Goal: Information Seeking & Learning: Understand process/instructions

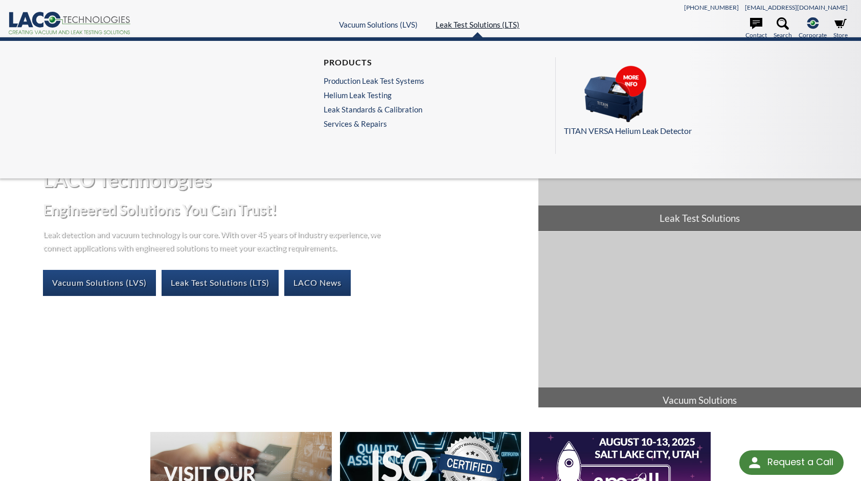
click at [469, 23] on link "Leak Test Solutions (LTS)" at bounding box center [478, 24] width 84 height 9
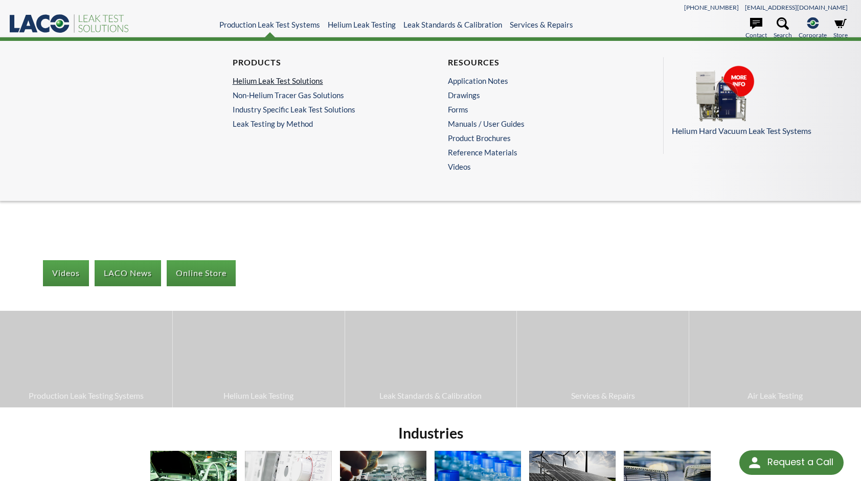
click at [283, 79] on link "Helium Leak Test Solutions" at bounding box center [321, 80] width 176 height 9
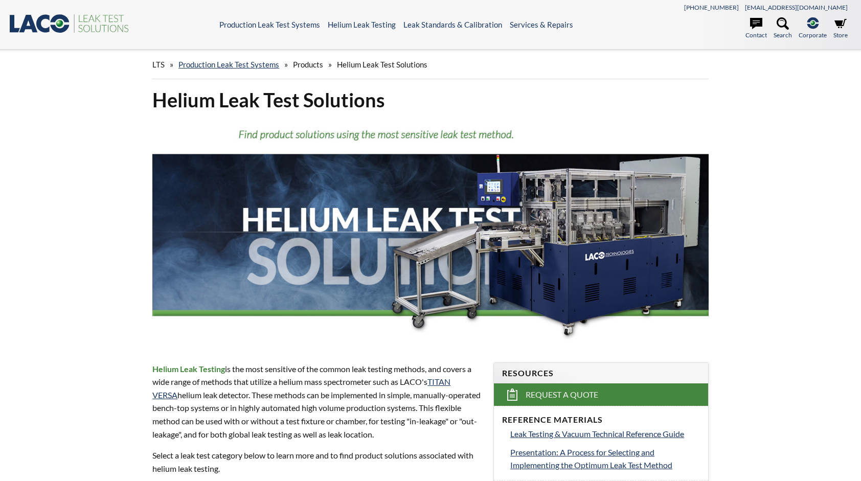
select select "Language Translate Widget"
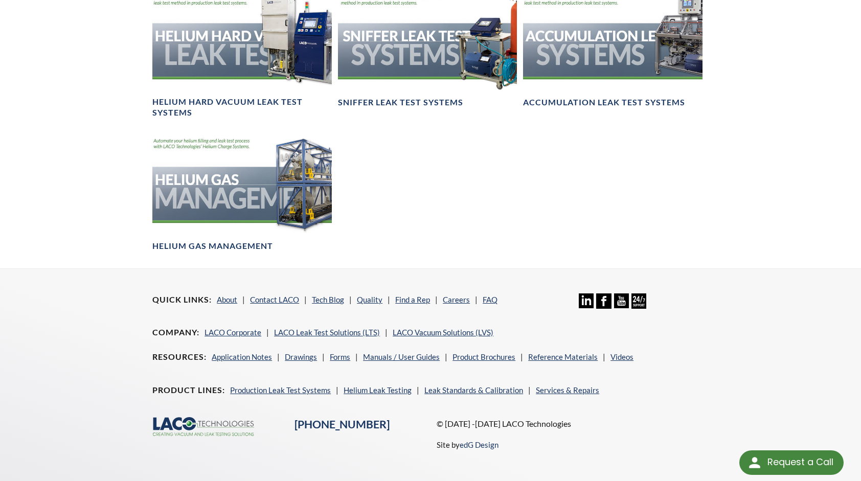
scroll to position [625, 0]
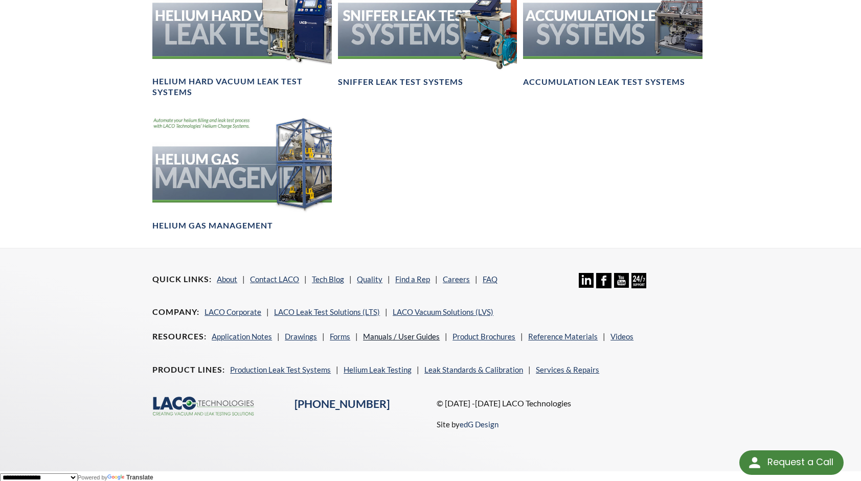
click at [390, 335] on link "Manuals / User Guides" at bounding box center [401, 336] width 77 height 9
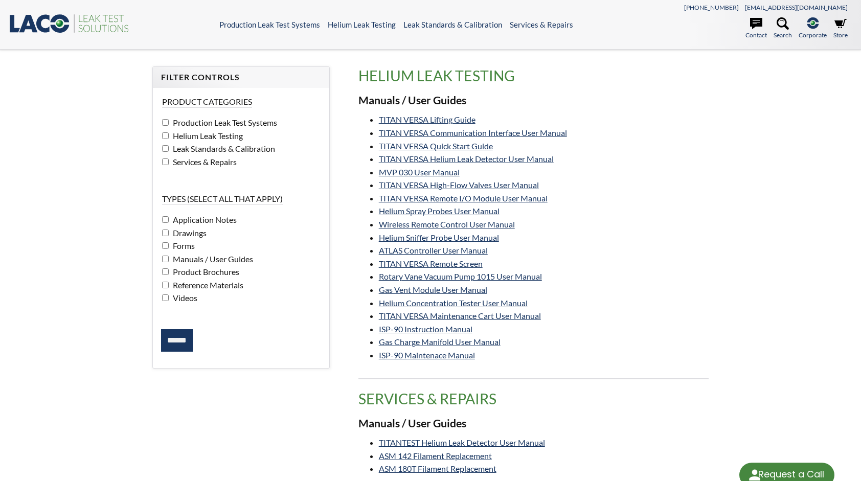
select select "Language Translate Widget"
click at [782, 24] on icon at bounding box center [783, 23] width 12 height 12
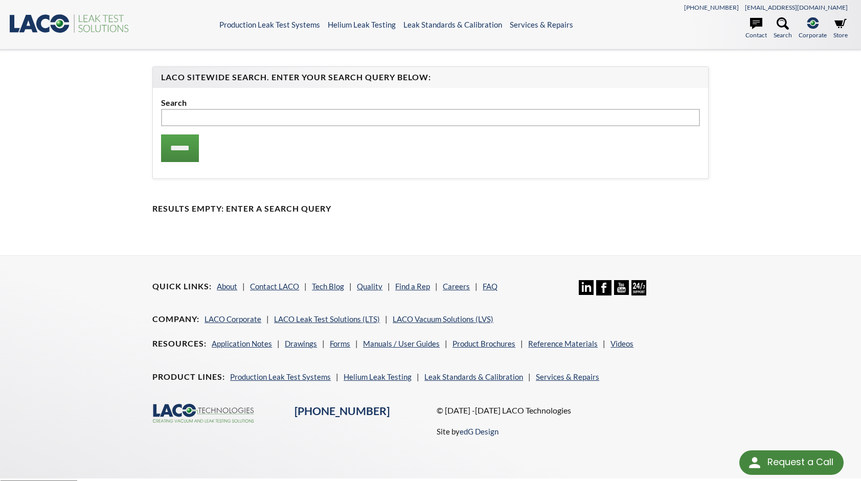
click at [357, 116] on input "text" at bounding box center [430, 117] width 539 height 17
type input "*****"
click at [161, 134] on input "******" at bounding box center [180, 148] width 38 height 28
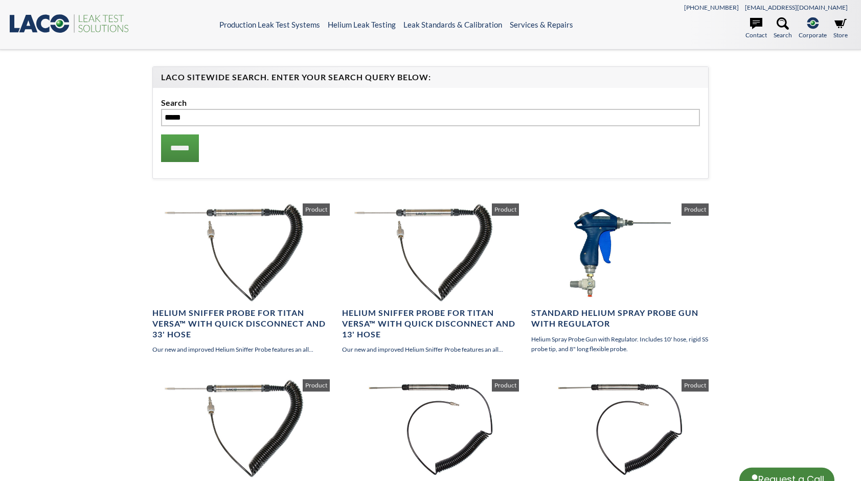
select select "Language Translate Widget"
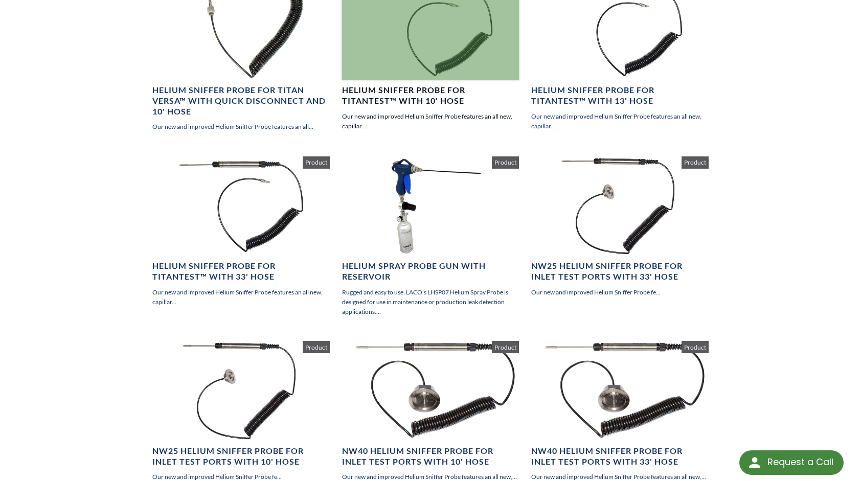
scroll to position [409, 0]
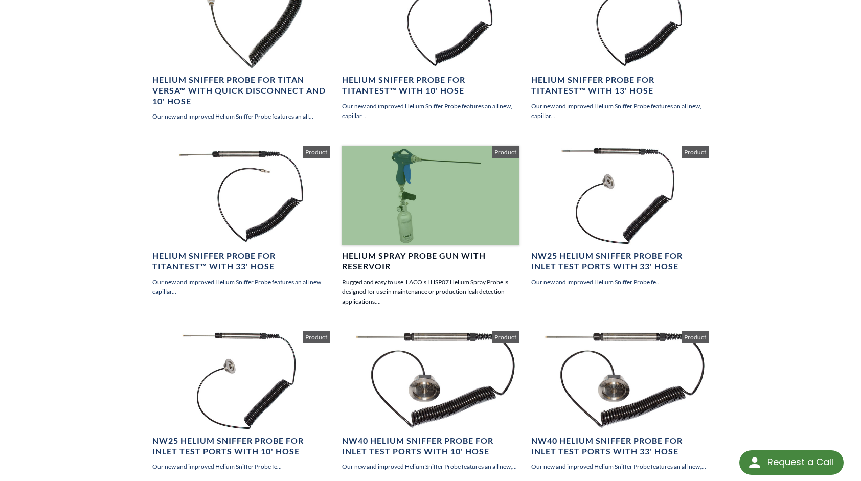
click at [388, 255] on h4 "Helium Spray Probe Gun with Reservoir" at bounding box center [430, 261] width 177 height 21
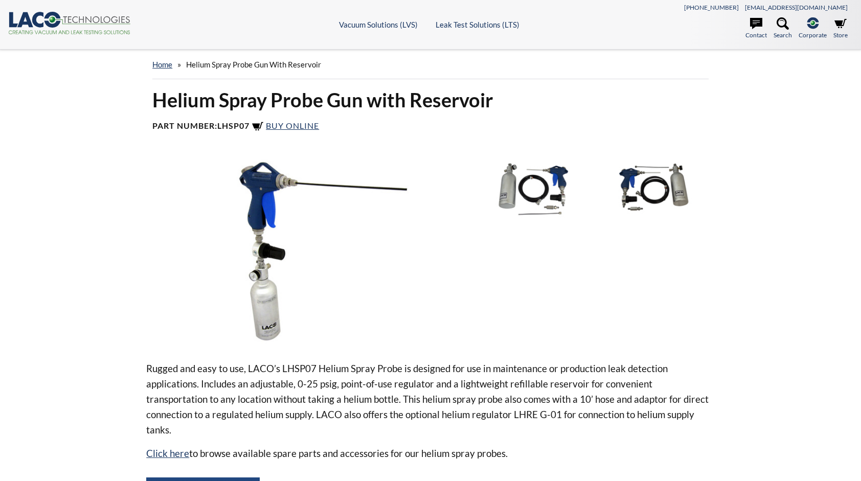
select select "Language Translate Widget"
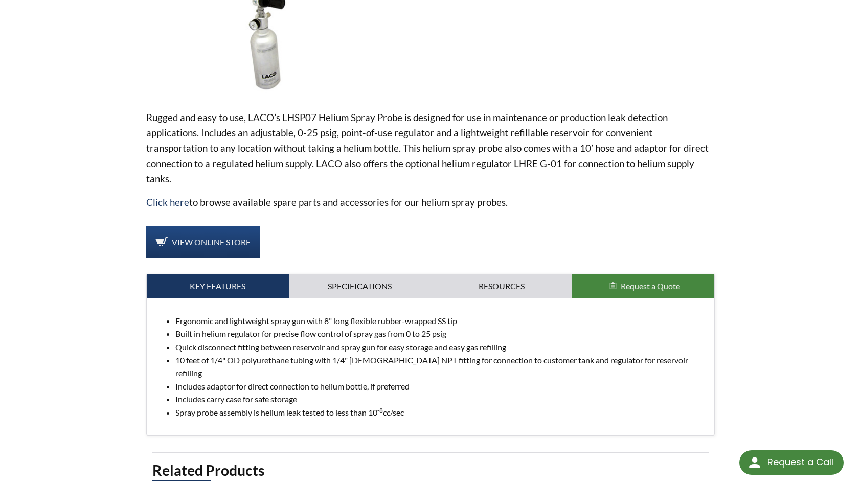
scroll to position [256, 0]
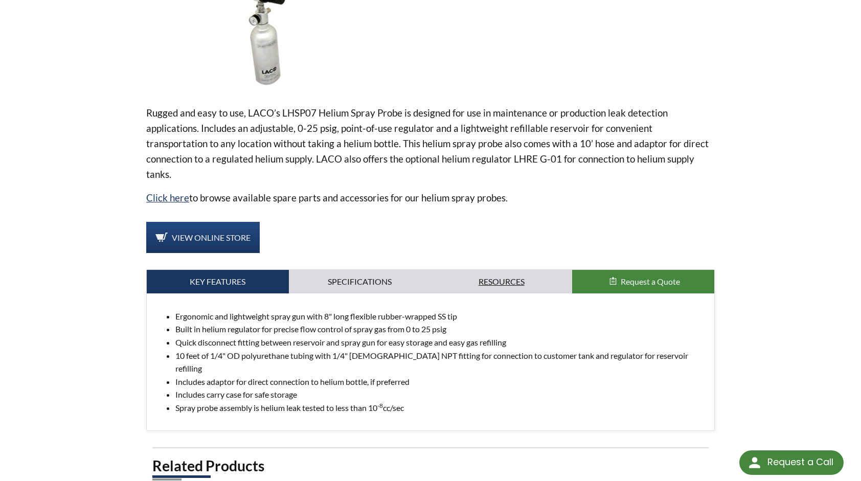
click at [474, 270] on link "Resources" at bounding box center [502, 282] width 142 height 24
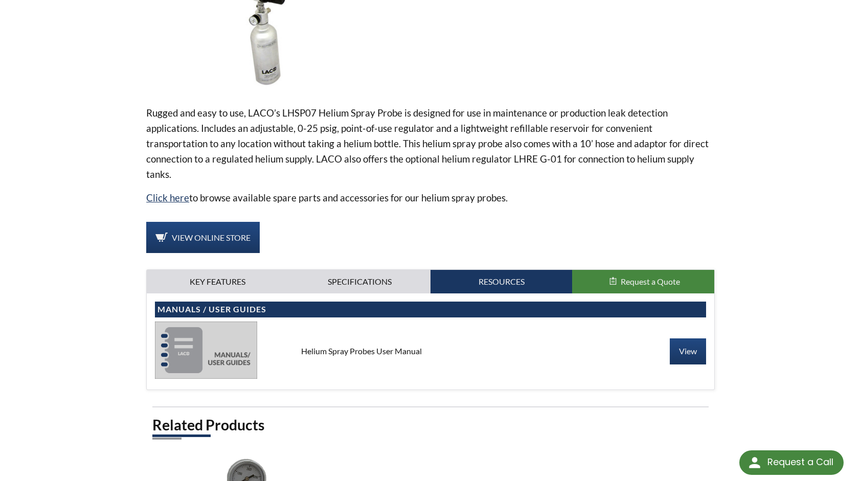
click at [221, 342] on img at bounding box center [206, 350] width 102 height 57
click at [678, 339] on link "View" at bounding box center [688, 352] width 36 height 26
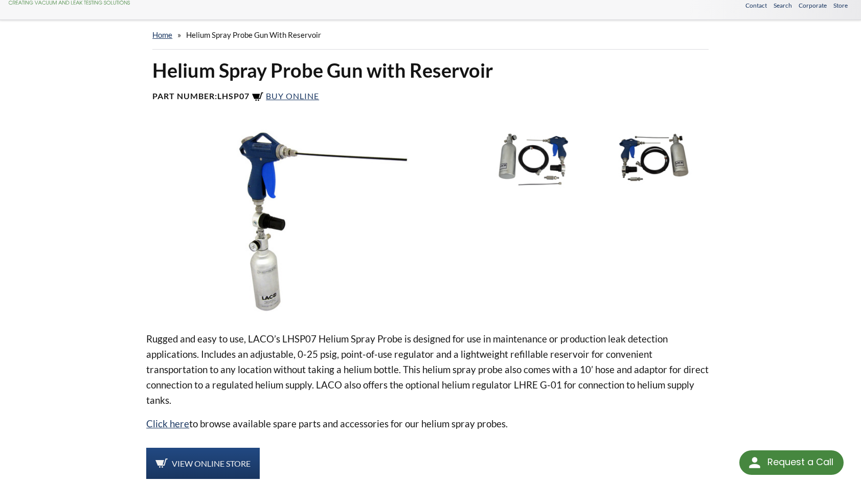
scroll to position [0, 0]
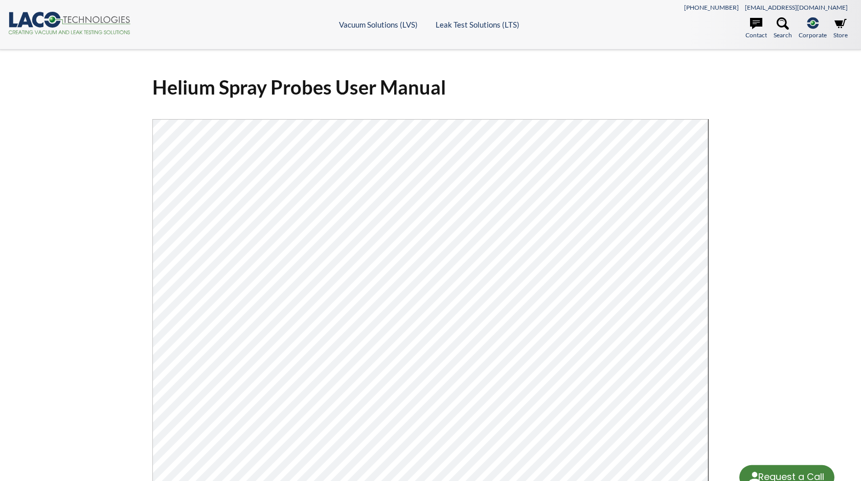
select select "Language Translate Widget"
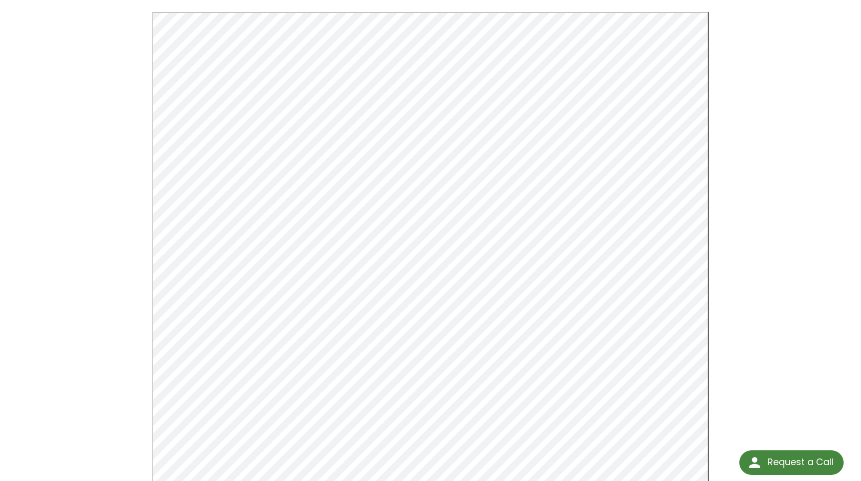
scroll to position [102, 0]
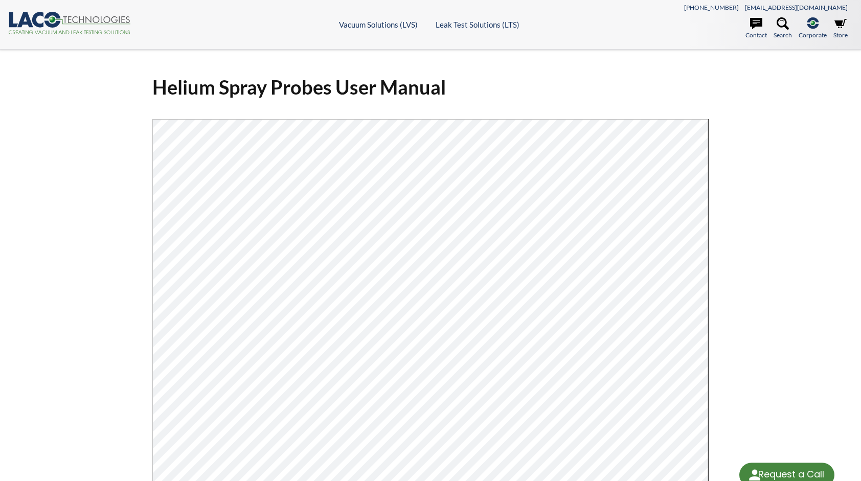
select select "Language Translate Widget"
